Goal: Find specific page/section: Find specific page/section

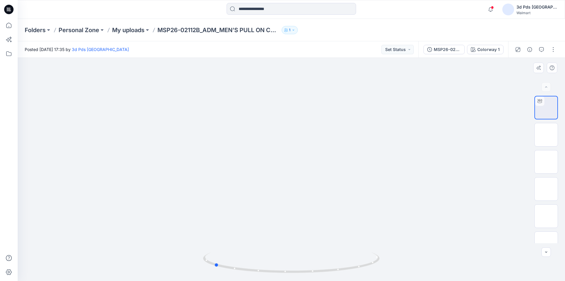
drag, startPoint x: 291, startPoint y: 270, endPoint x: 390, endPoint y: 245, distance: 102.3
click at [390, 245] on div at bounding box center [292, 169] width 548 height 223
drag, startPoint x: 289, startPoint y: 272, endPoint x: 282, endPoint y: 262, distance: 12.3
click at [282, 262] on icon at bounding box center [292, 263] width 178 height 22
click at [546, 135] on img at bounding box center [546, 135] width 0 height 0
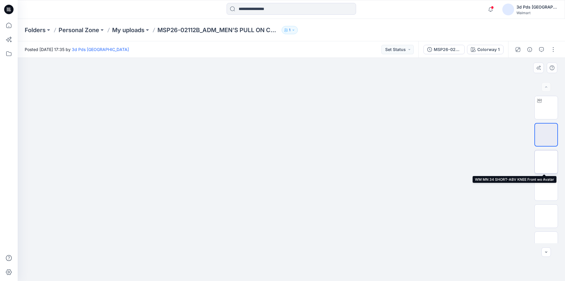
click at [546, 162] on img at bounding box center [546, 162] width 0 height 0
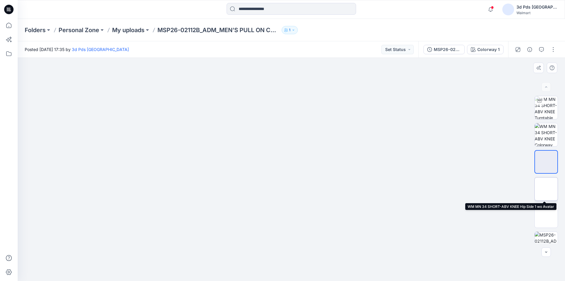
click at [546, 189] on img at bounding box center [546, 189] width 0 height 0
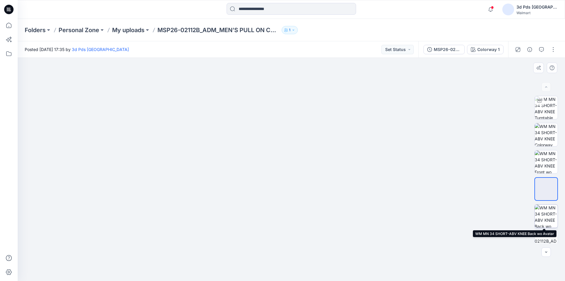
click at [546, 215] on img at bounding box center [546, 215] width 23 height 23
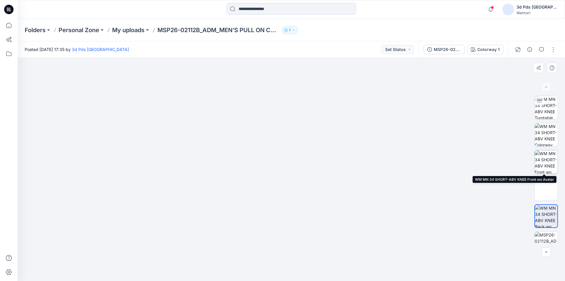
click at [546, 151] on img at bounding box center [546, 161] width 23 height 23
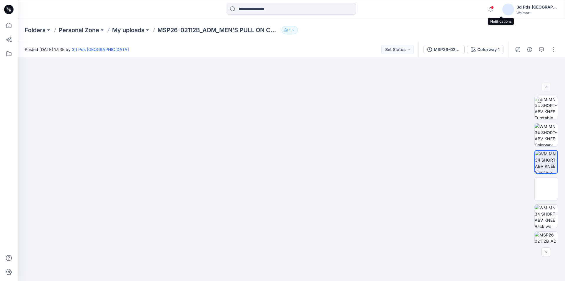
click at [494, 7] on span at bounding box center [492, 7] width 3 height 3
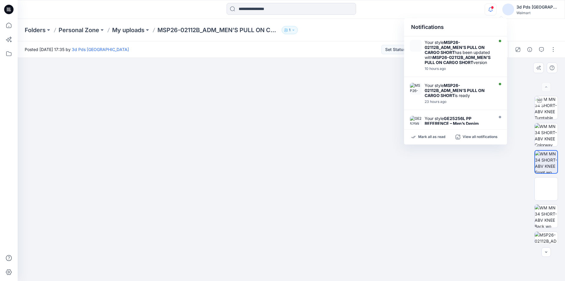
click at [392, 37] on img at bounding box center [292, 37] width 264 height 0
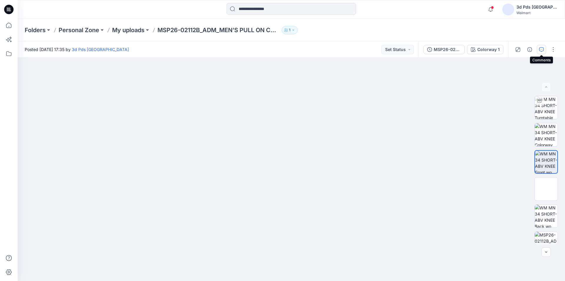
click at [542, 49] on icon "button" at bounding box center [541, 49] width 5 height 5
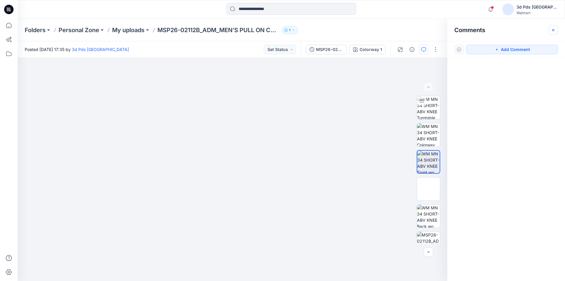
click at [553, 28] on icon "button" at bounding box center [553, 30] width 5 height 5
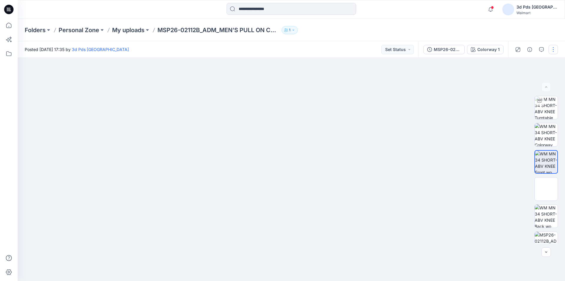
click at [554, 49] on button "button" at bounding box center [553, 49] width 9 height 9
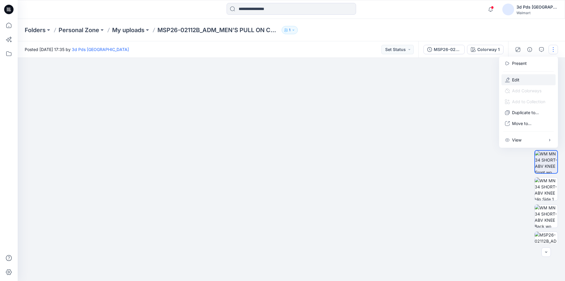
click at [514, 79] on p "Edit" at bounding box center [515, 80] width 7 height 6
click at [315, 37] on img at bounding box center [292, 37] width 264 height 0
